Goal: Information Seeking & Learning: Learn about a topic

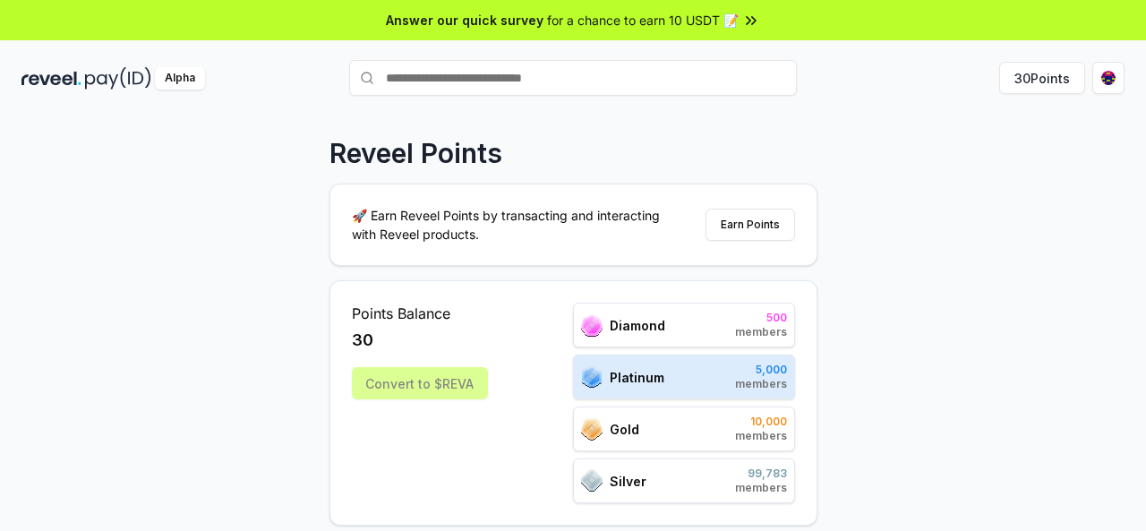
scroll to position [97, 0]
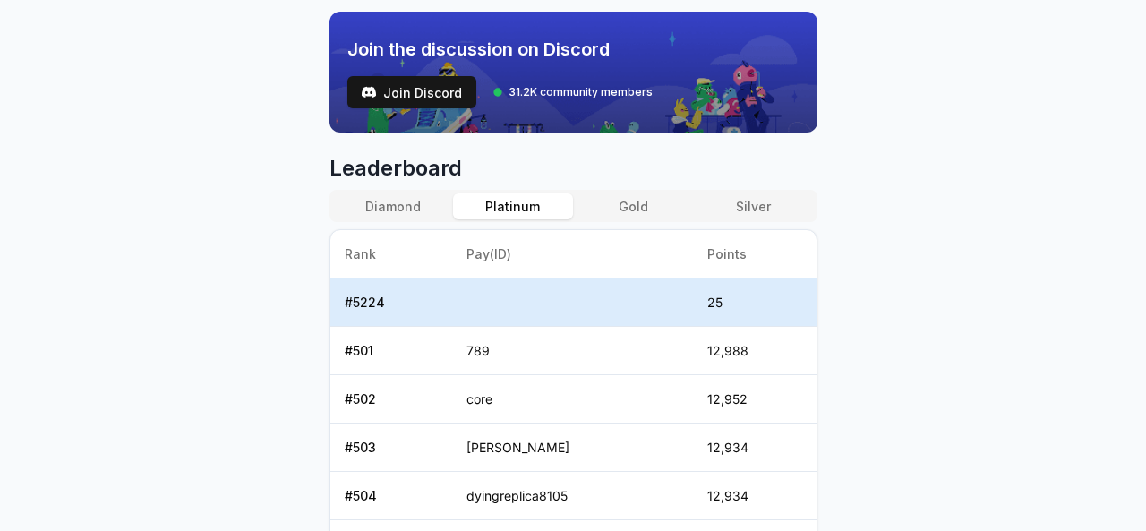
scroll to position [626, 0]
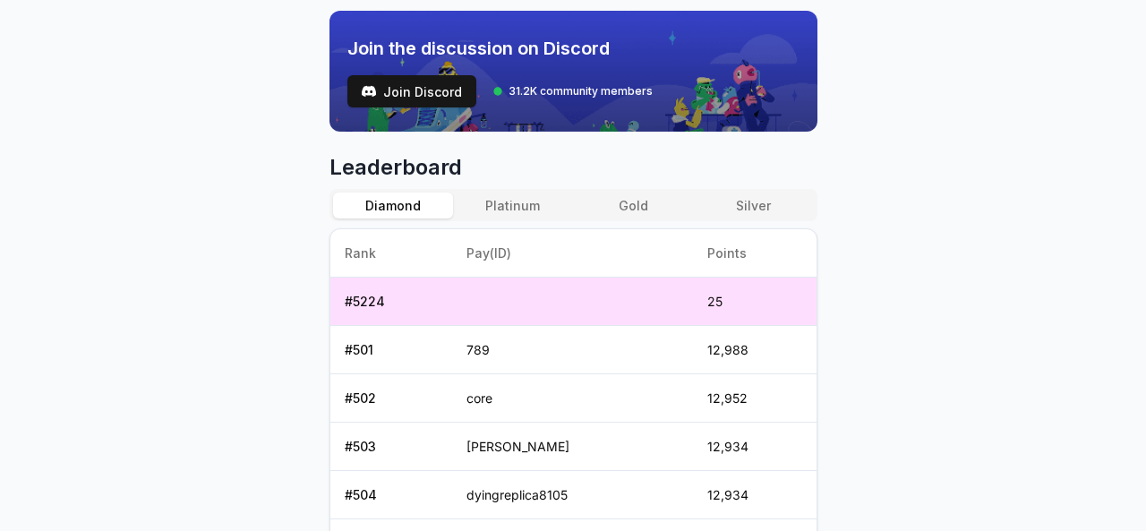
click at [407, 192] on button "Diamond" at bounding box center [393, 205] width 120 height 26
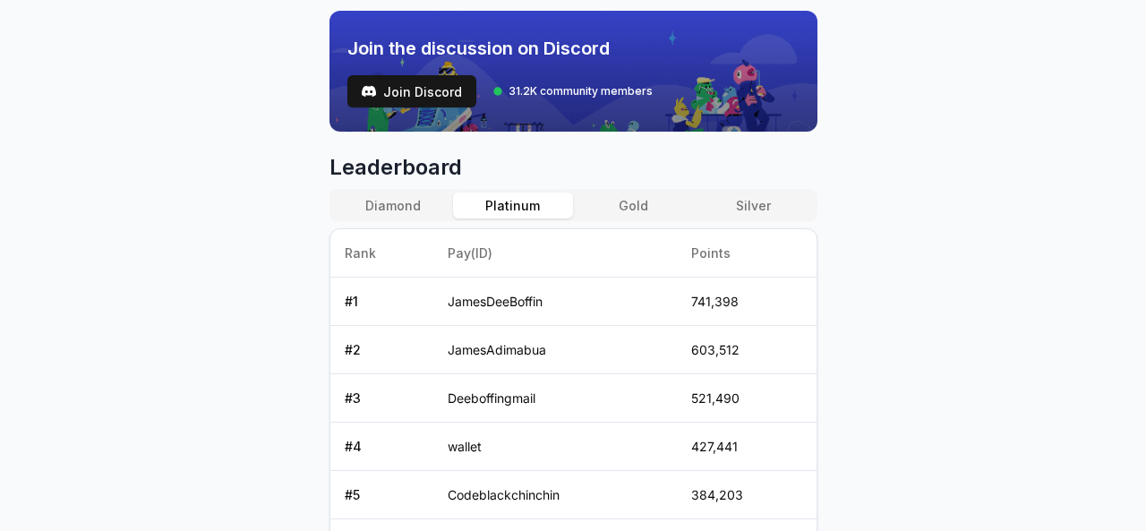
click at [517, 197] on button "Platinum" at bounding box center [513, 205] width 120 height 26
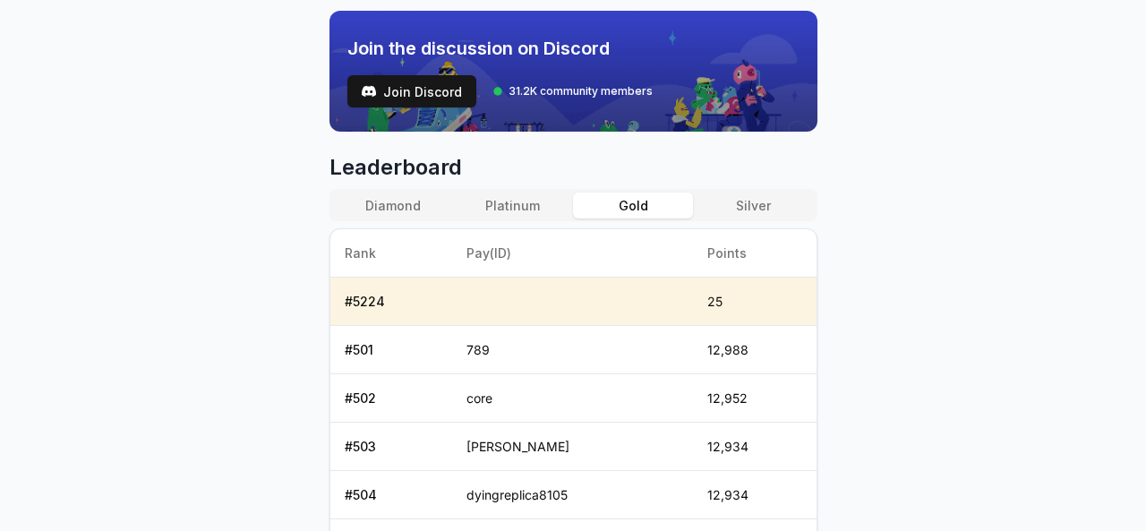
click at [605, 194] on button "Gold" at bounding box center [633, 205] width 120 height 26
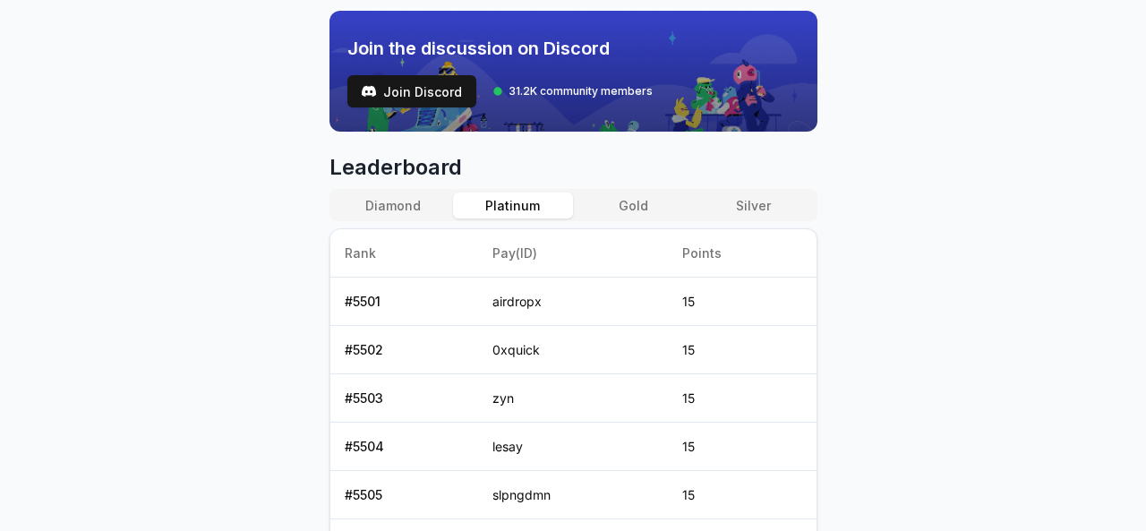
click at [546, 197] on button "Platinum" at bounding box center [513, 205] width 120 height 26
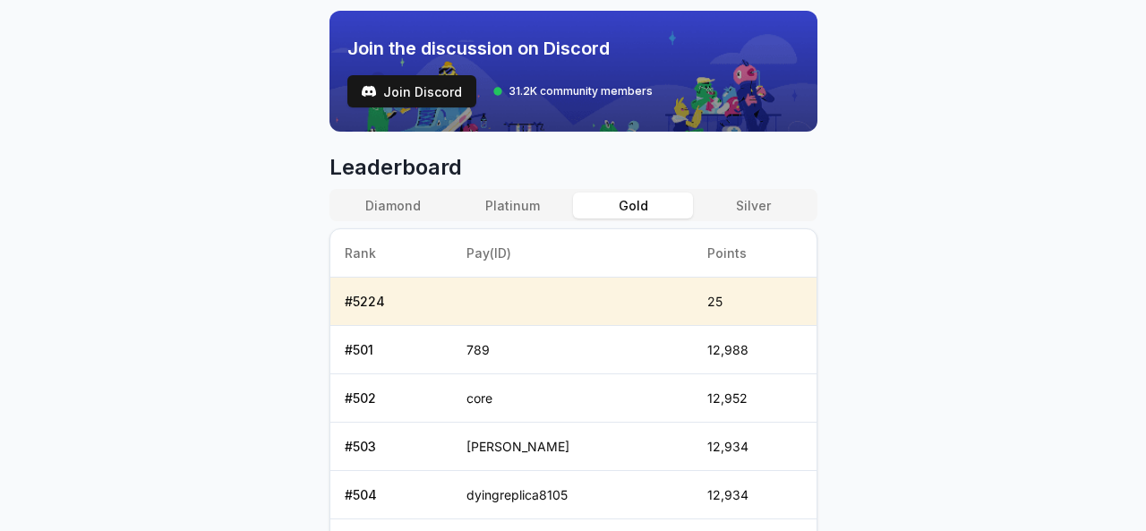
click at [645, 192] on button "Gold" at bounding box center [633, 205] width 120 height 26
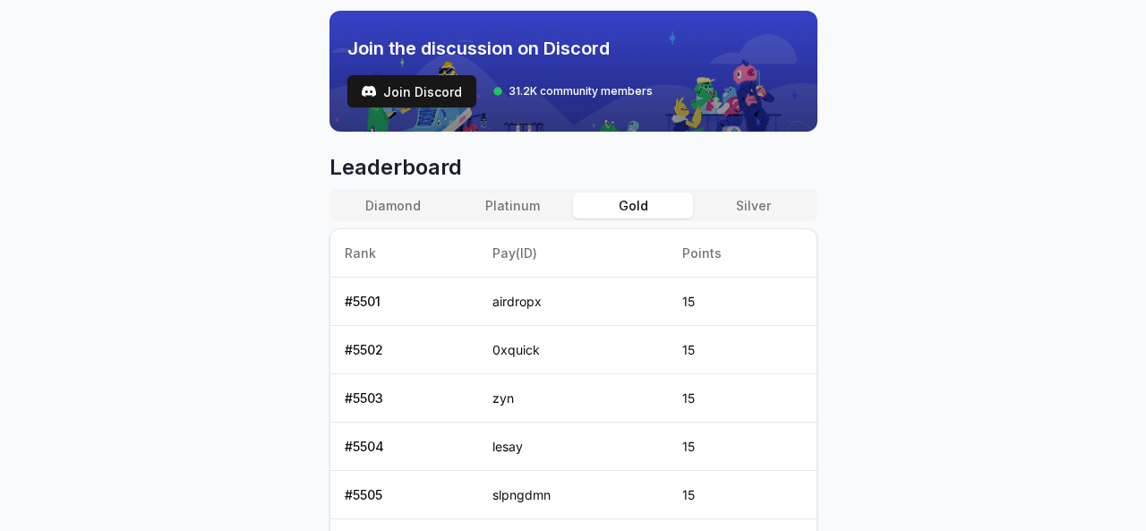
click at [521, 198] on button "Platinum" at bounding box center [513, 205] width 120 height 26
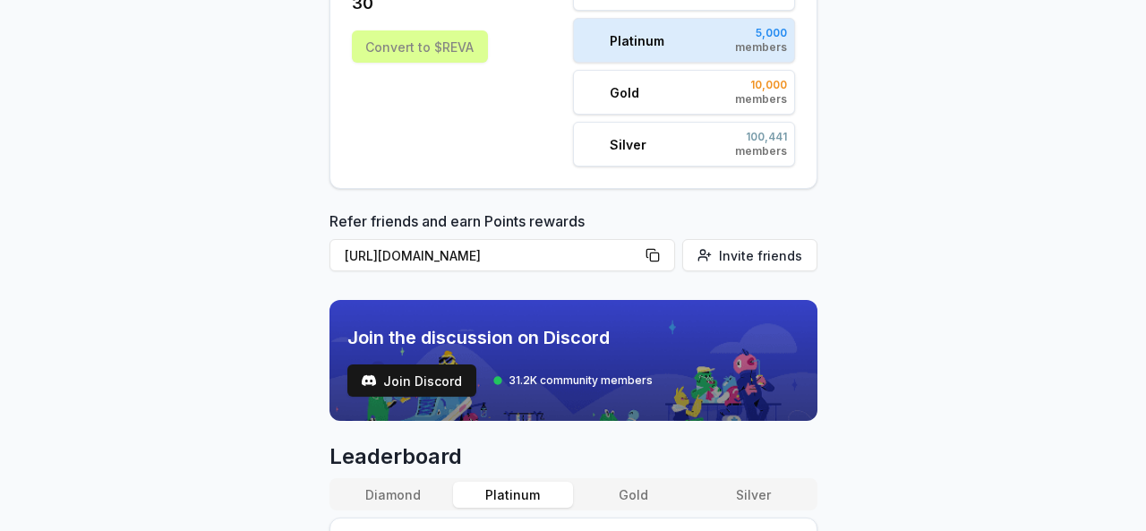
scroll to position [318, 0]
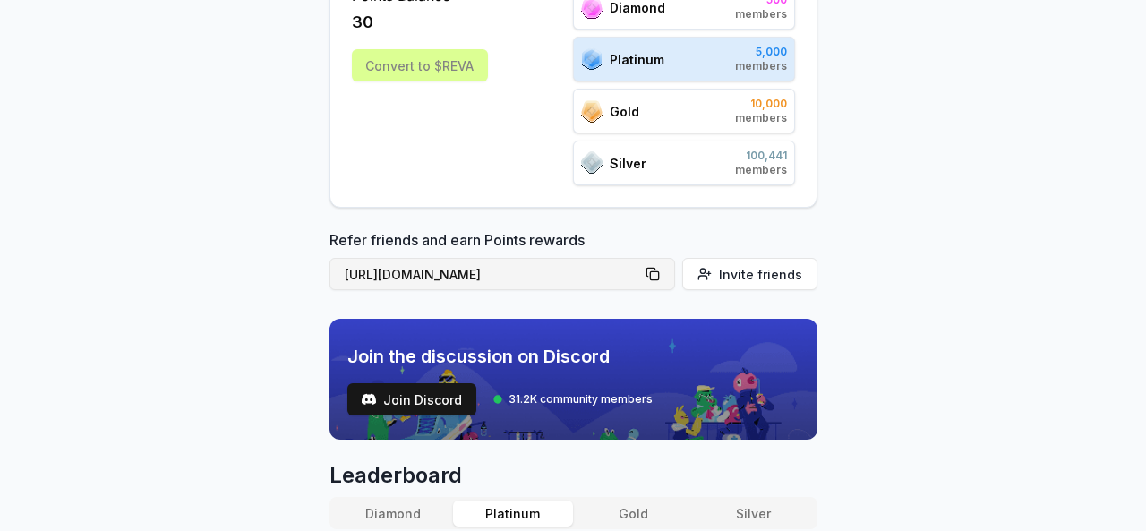
click at [660, 269] on button "https://reveel.id/refer/33100" at bounding box center [502, 274] width 346 height 32
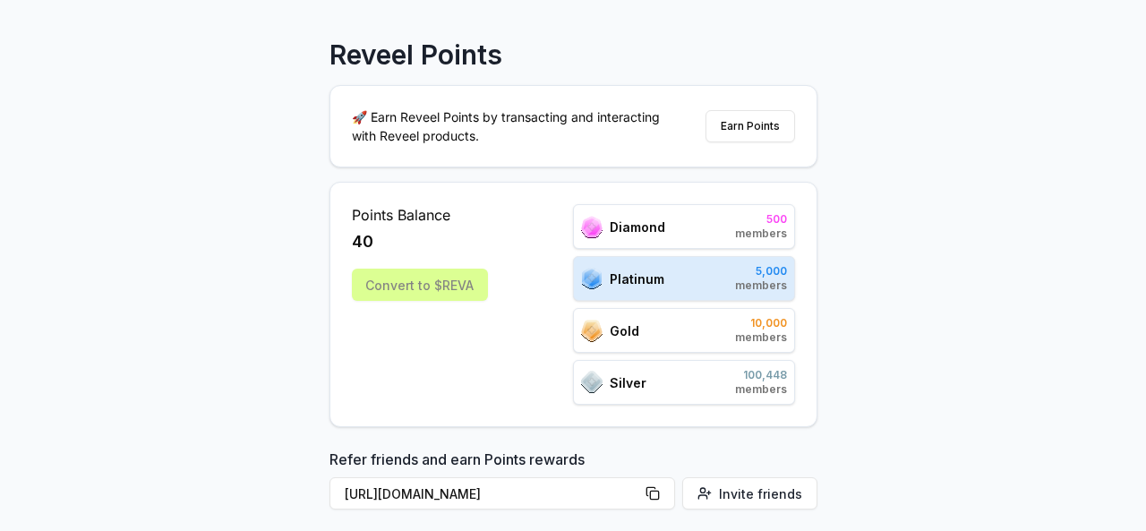
scroll to position [76, 0]
